Goal: Information Seeking & Learning: Find specific fact

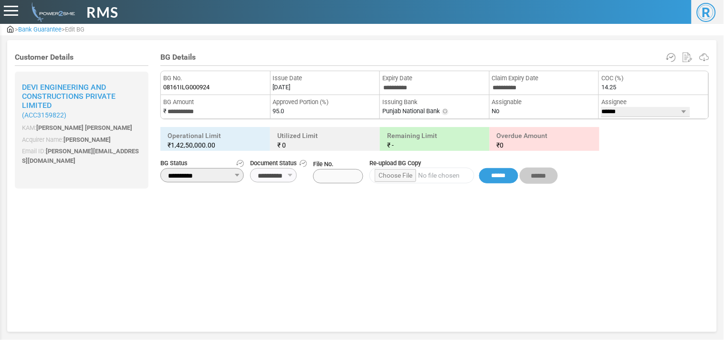
click at [51, 26] on span "Bank Guarantee" at bounding box center [39, 29] width 43 height 7
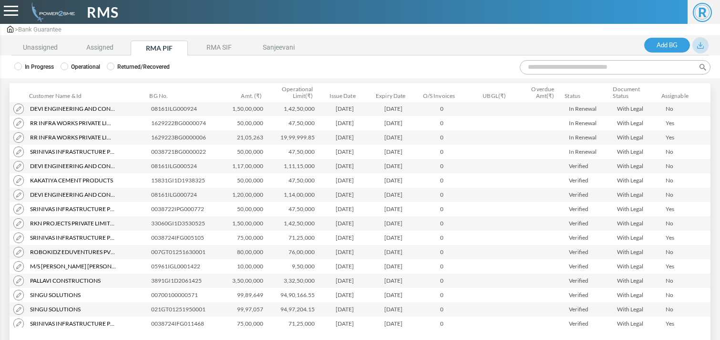
click at [11, 29] on img at bounding box center [10, 29] width 6 height 7
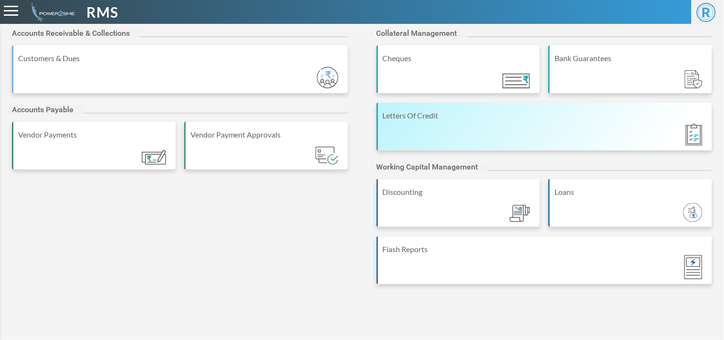
click at [570, 138] on div "Letters Of Credit" at bounding box center [544, 127] width 336 height 48
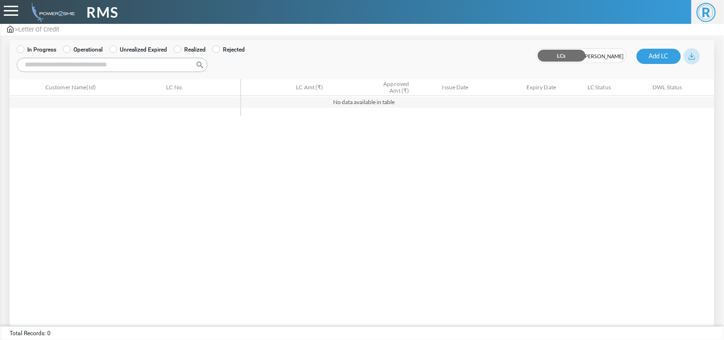
click at [75, 50] on label "Operational" at bounding box center [83, 49] width 40 height 9
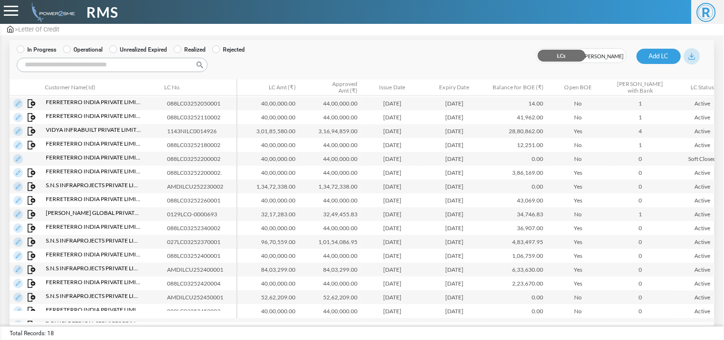
click at [80, 67] on input "Search:" at bounding box center [112, 65] width 191 height 14
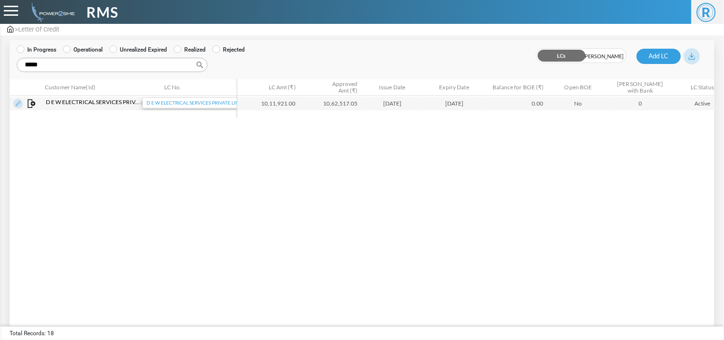
type input "*****"
click at [70, 98] on span "D E W Electrical Services Private Limited (ACC8650622)" at bounding box center [93, 102] width 95 height 9
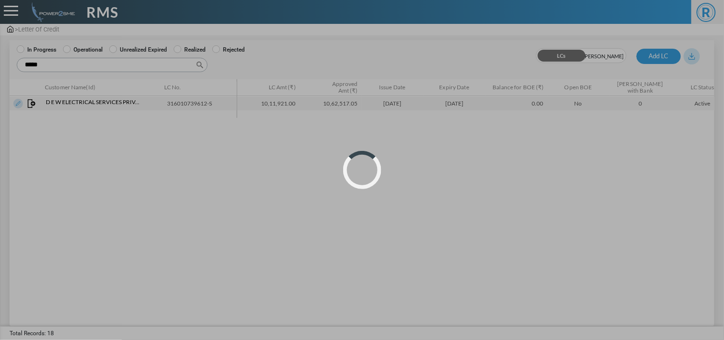
click at [70, 98] on body "**********" at bounding box center [362, 163] width 724 height 326
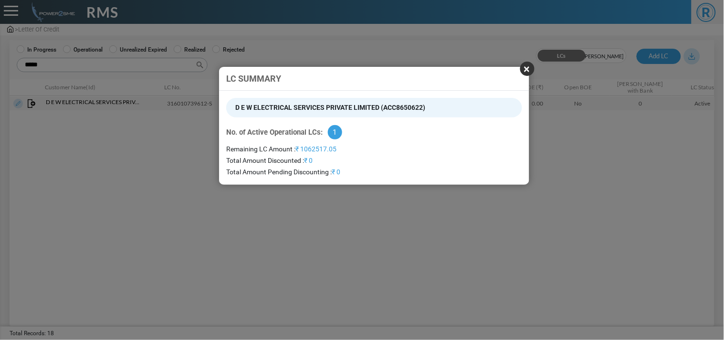
click at [526, 70] on button "×" at bounding box center [527, 69] width 14 height 14
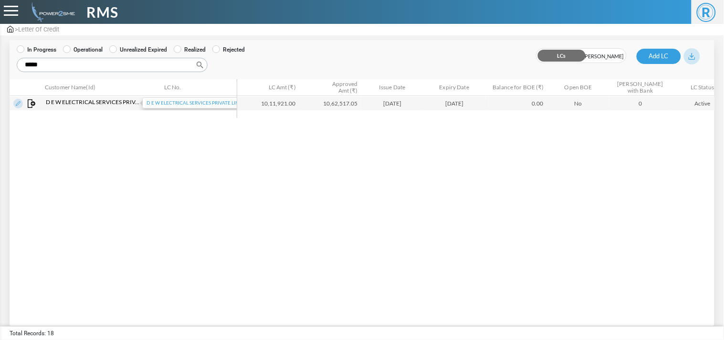
click at [107, 101] on span "D E W Electrical Services Private Limited (ACC8650622)" at bounding box center [93, 102] width 95 height 9
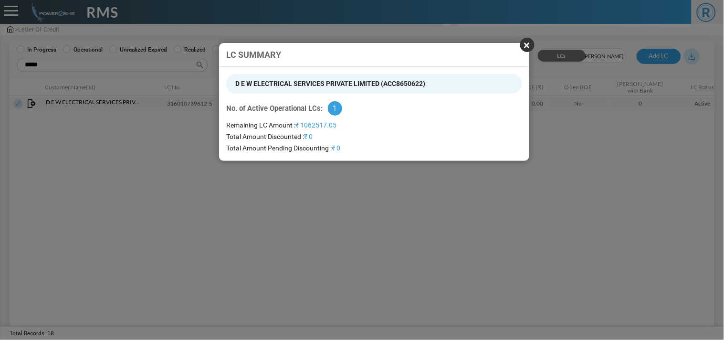
click at [107, 101] on body "**********" at bounding box center [362, 163] width 724 height 326
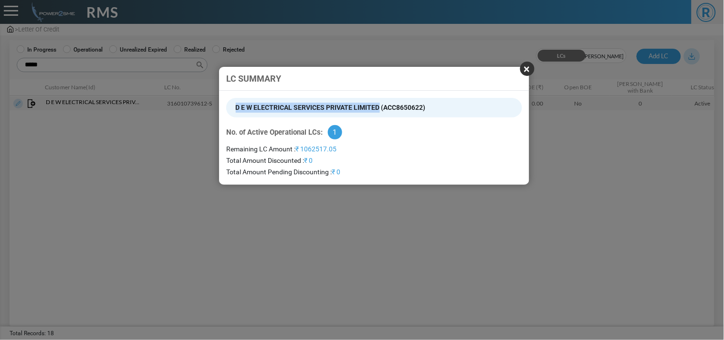
drag, startPoint x: 378, startPoint y: 107, endPoint x: 229, endPoint y: 104, distance: 148.9
click at [229, 104] on div "D E W Electrical Services Private Limited (ACC8650622)" at bounding box center [374, 108] width 296 height 20
copy span "D E W Electrical Services Private Limited"
click at [530, 69] on button "×" at bounding box center [527, 69] width 14 height 14
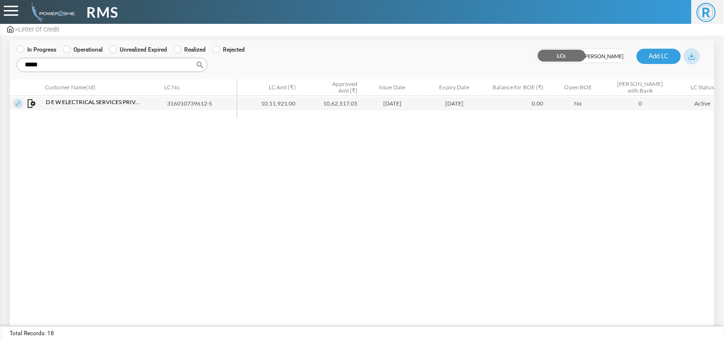
click at [194, 105] on td "316010739612-S" at bounding box center [202, 103] width 78 height 14
copy td "316010739612-S"
click at [331, 102] on td "10,62,517.05" at bounding box center [330, 103] width 62 height 14
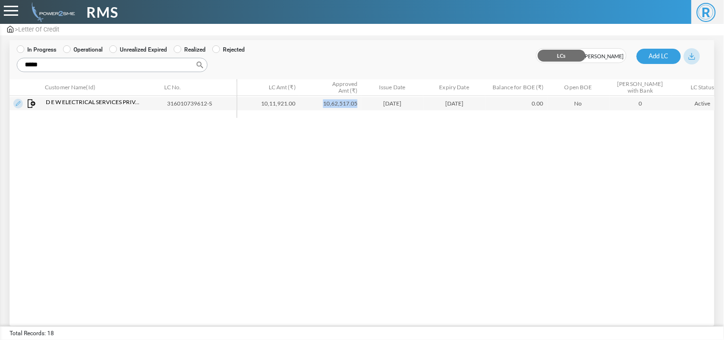
click at [331, 102] on td "10,62,517.05" at bounding box center [330, 103] width 62 height 14
copy td "10,62,517.05"
click at [13, 103] on img at bounding box center [18, 104] width 10 height 10
